Goal: Task Accomplishment & Management: Manage account settings

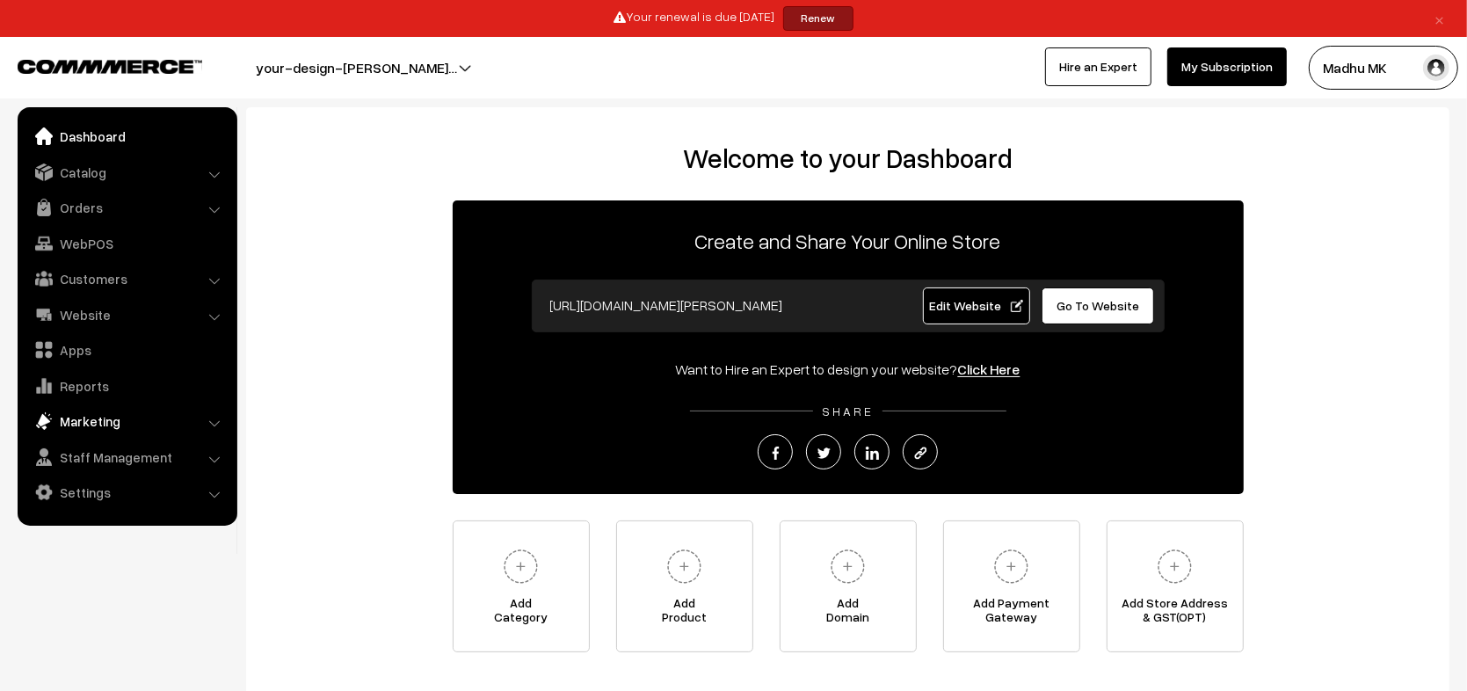
click at [109, 420] on link "Marketing" at bounding box center [126, 421] width 209 height 32
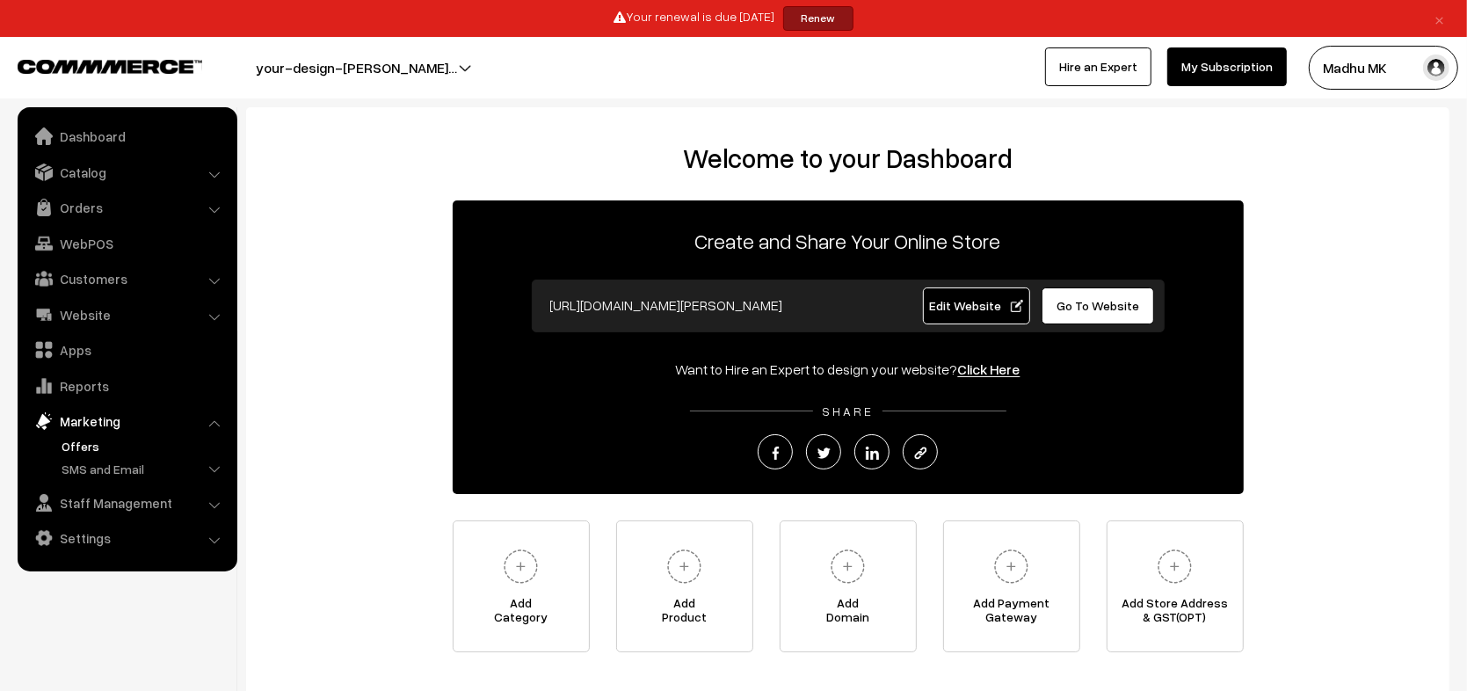
click at [100, 442] on link "Offers" at bounding box center [144, 446] width 174 height 18
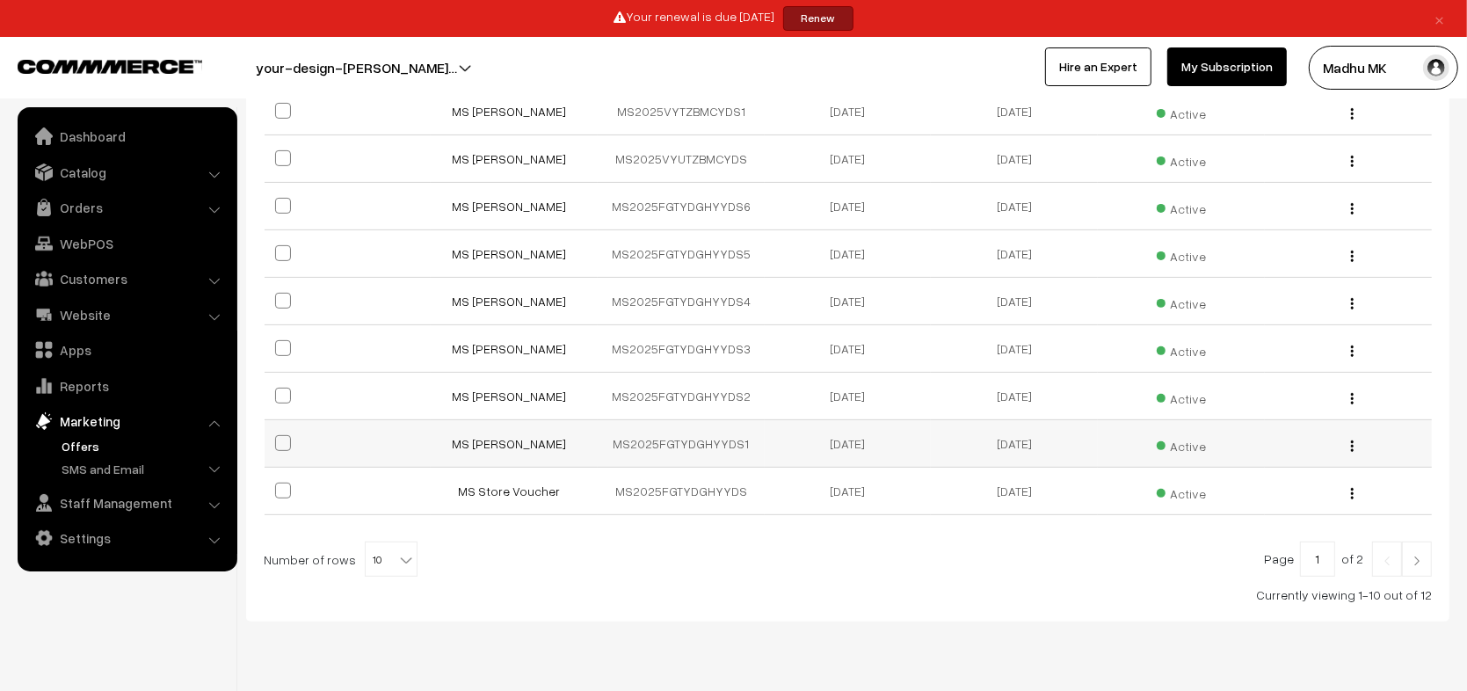
scroll to position [452, 0]
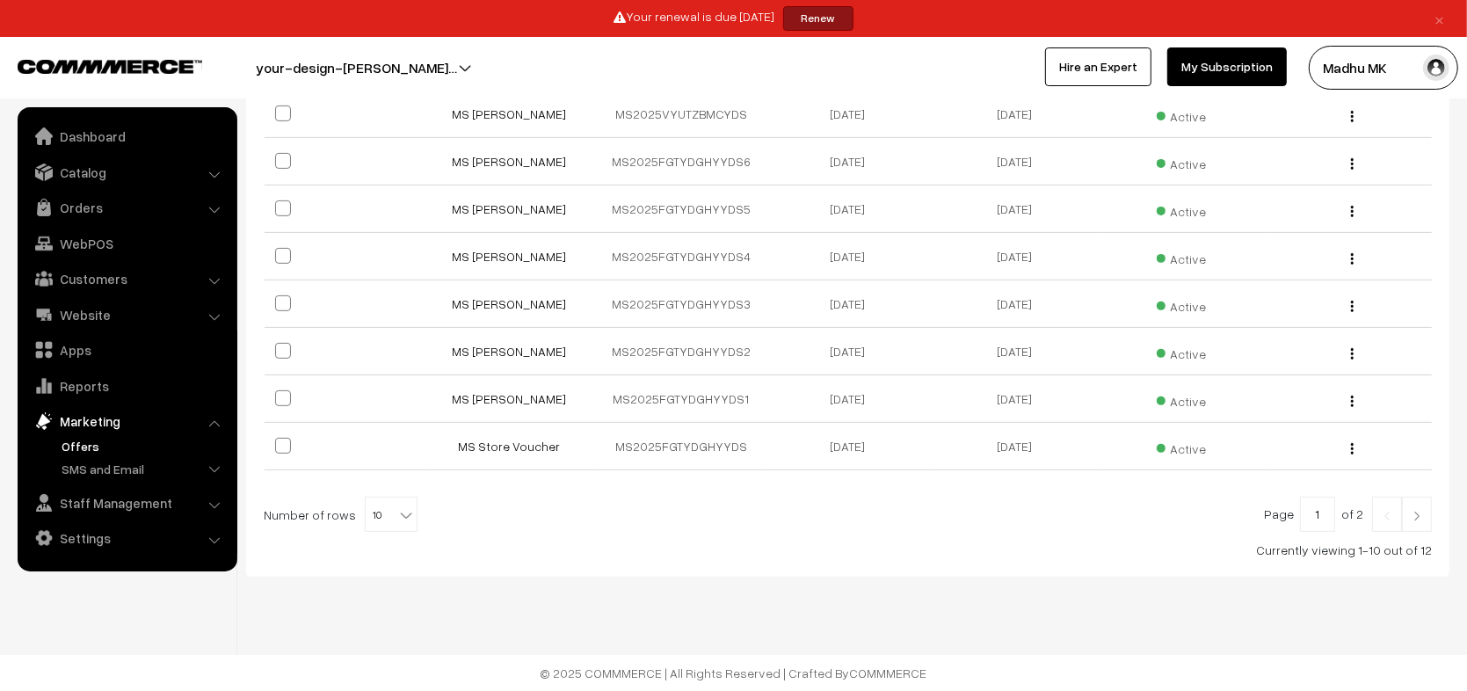
click at [1416, 511] on img at bounding box center [1417, 516] width 16 height 11
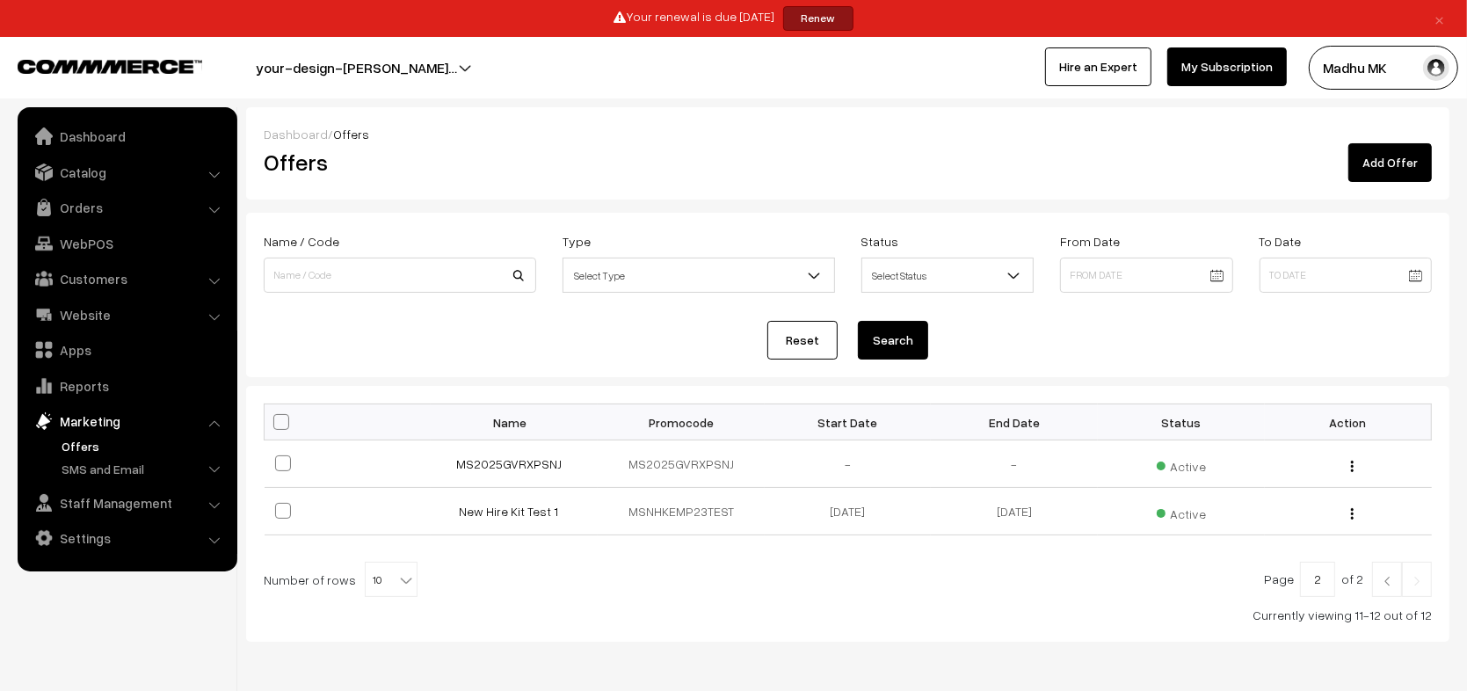
click at [833, 575] on div at bounding box center [848, 579] width 1168 height 35
click at [399, 573] on b at bounding box center [406, 580] width 18 height 18
select select "60"
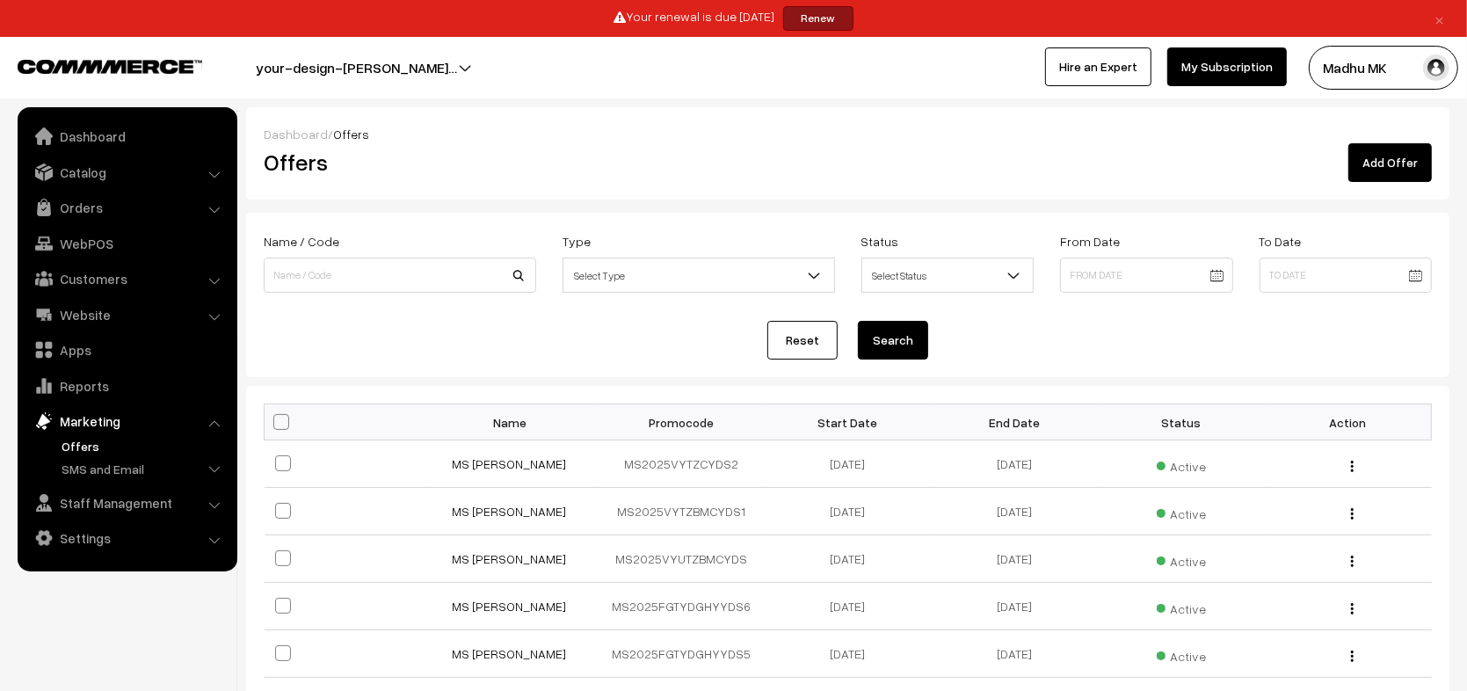
click at [1037, 191] on div "Dashboard / Offers Offers Add Offer" at bounding box center [848, 153] width 1204 height 92
drag, startPoint x: 1037, startPoint y: 191, endPoint x: 960, endPoint y: 176, distance: 77.9
click at [960, 176] on div "Dashboard / Offers Offers Add Offer" at bounding box center [848, 153] width 1204 height 92
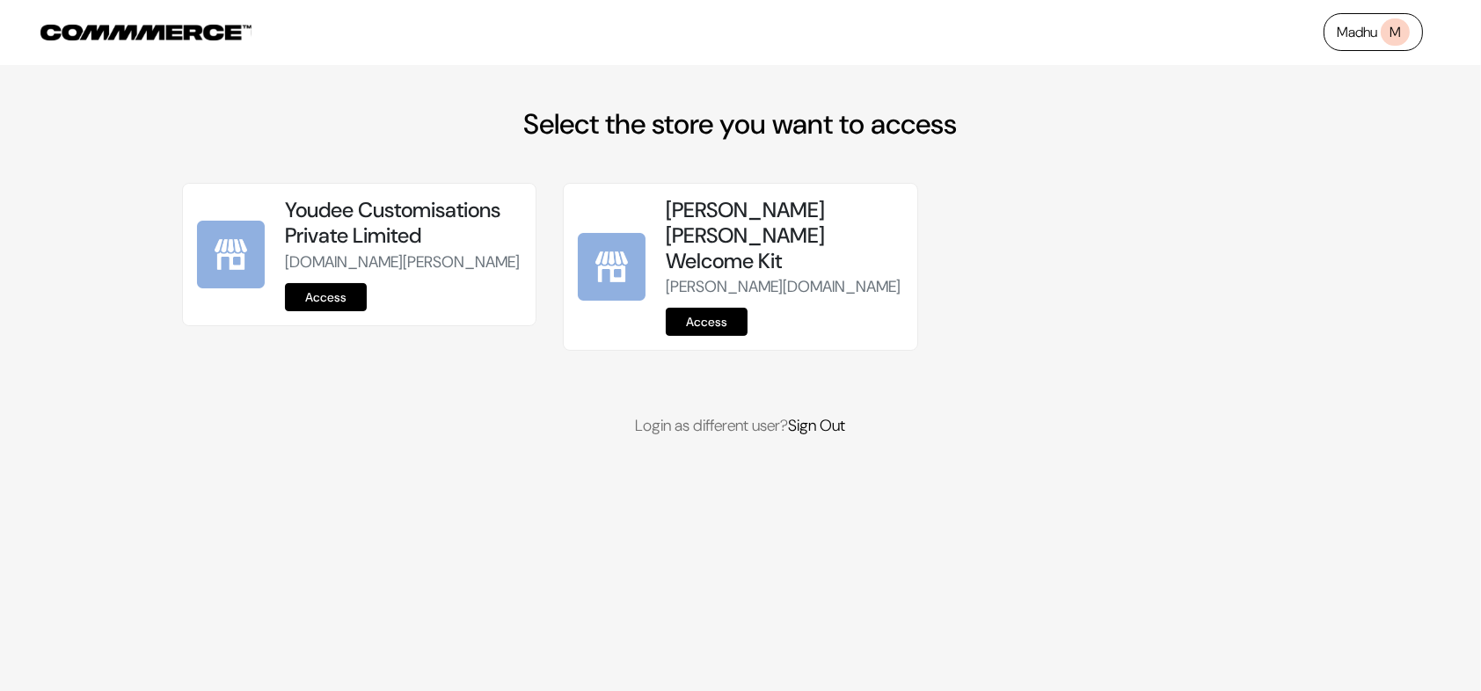
click at [829, 409] on div "Youdee Customisations Private Limited your-design-morgan-stanley-store.commmerc…" at bounding box center [740, 310] width 1117 height 255
click at [831, 415] on link "Sign Out" at bounding box center [817, 425] width 57 height 21
